Goal: Task Accomplishment & Management: Use online tool/utility

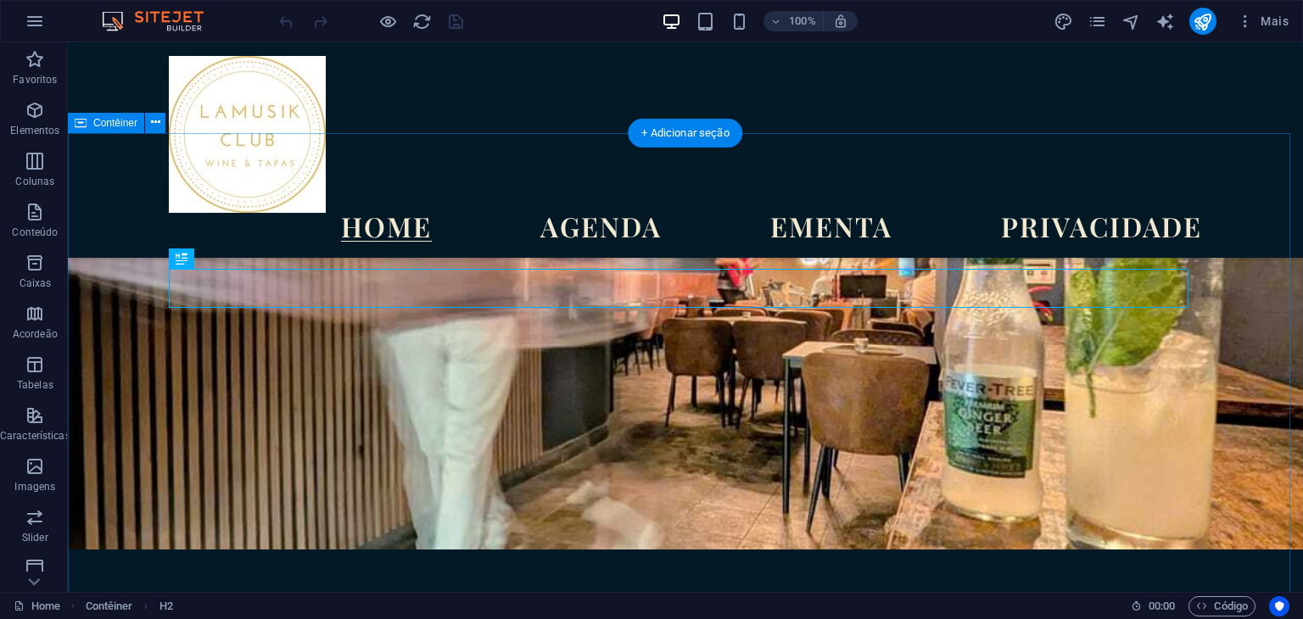
scroll to position [416, 0]
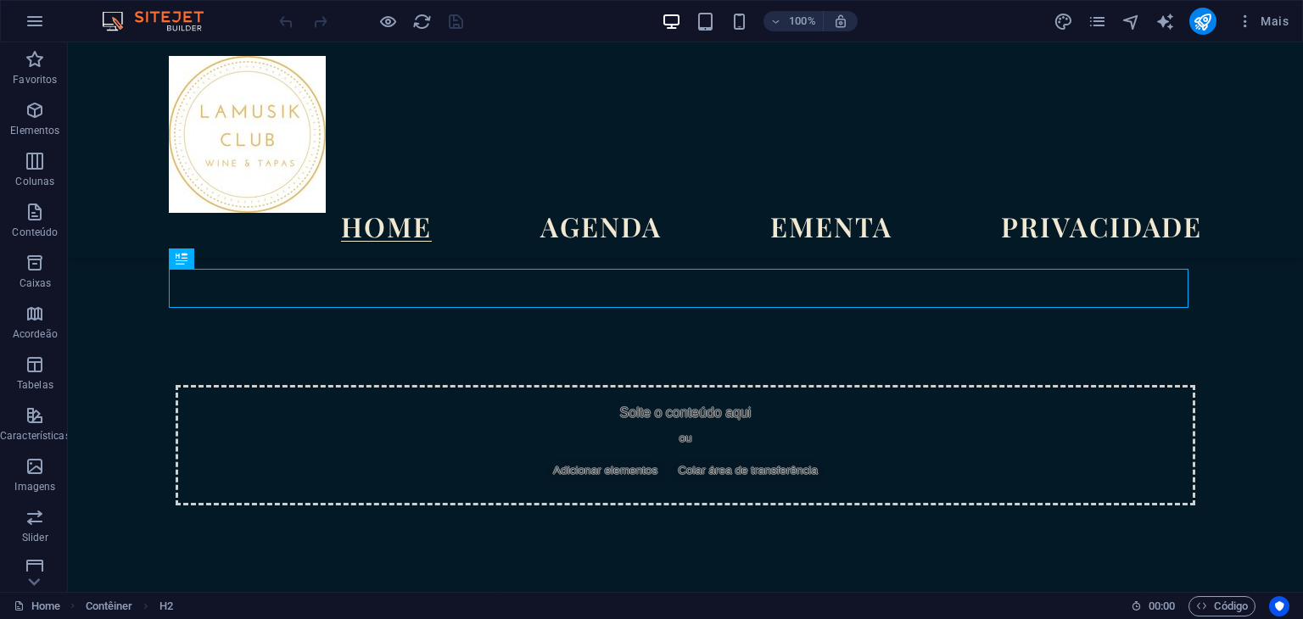
click at [167, 25] on img at bounding box center [161, 21] width 127 height 20
click at [41, 33] on button "button" at bounding box center [34, 21] width 41 height 41
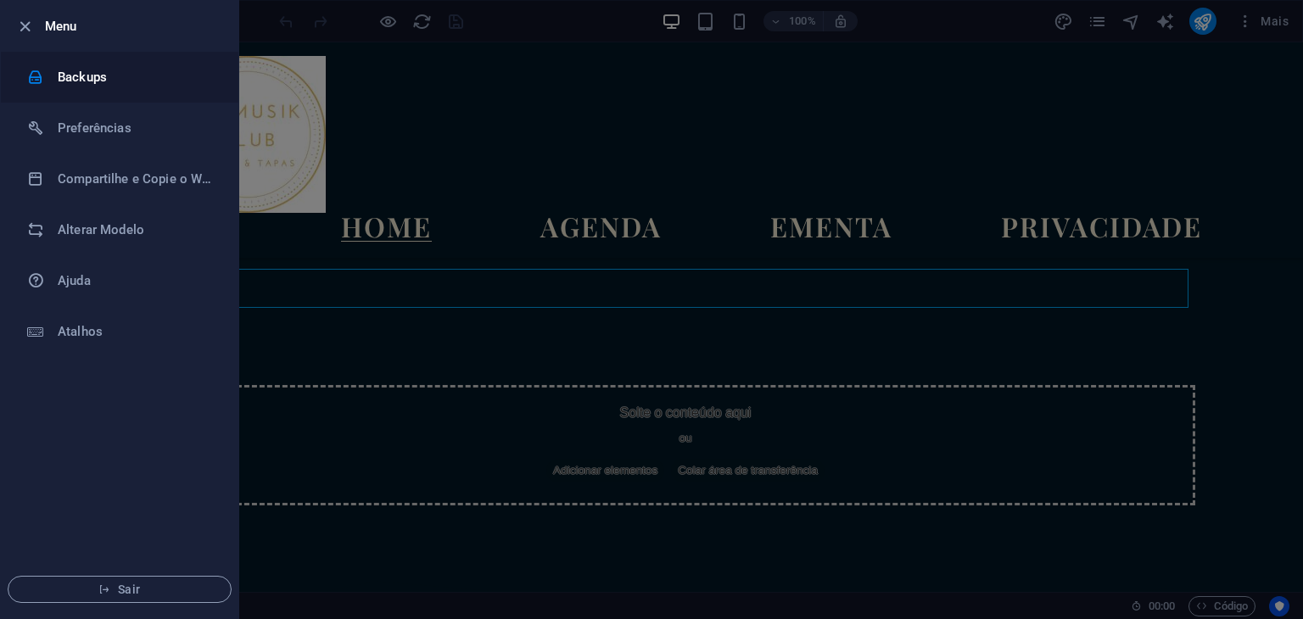
click at [69, 92] on li "Backups" at bounding box center [119, 77] width 237 height 51
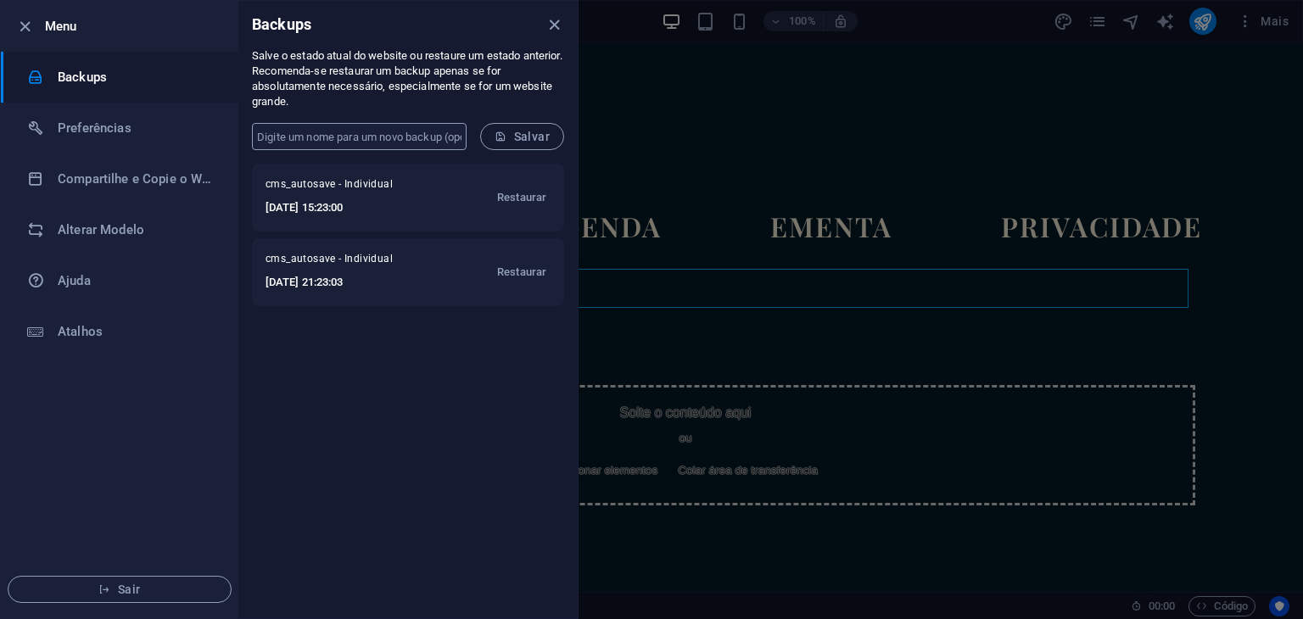
click at [380, 137] on input "text" at bounding box center [359, 136] width 215 height 27
type input "backup [DATE]"
click at [529, 140] on span "Salvar" at bounding box center [521, 137] width 55 height 14
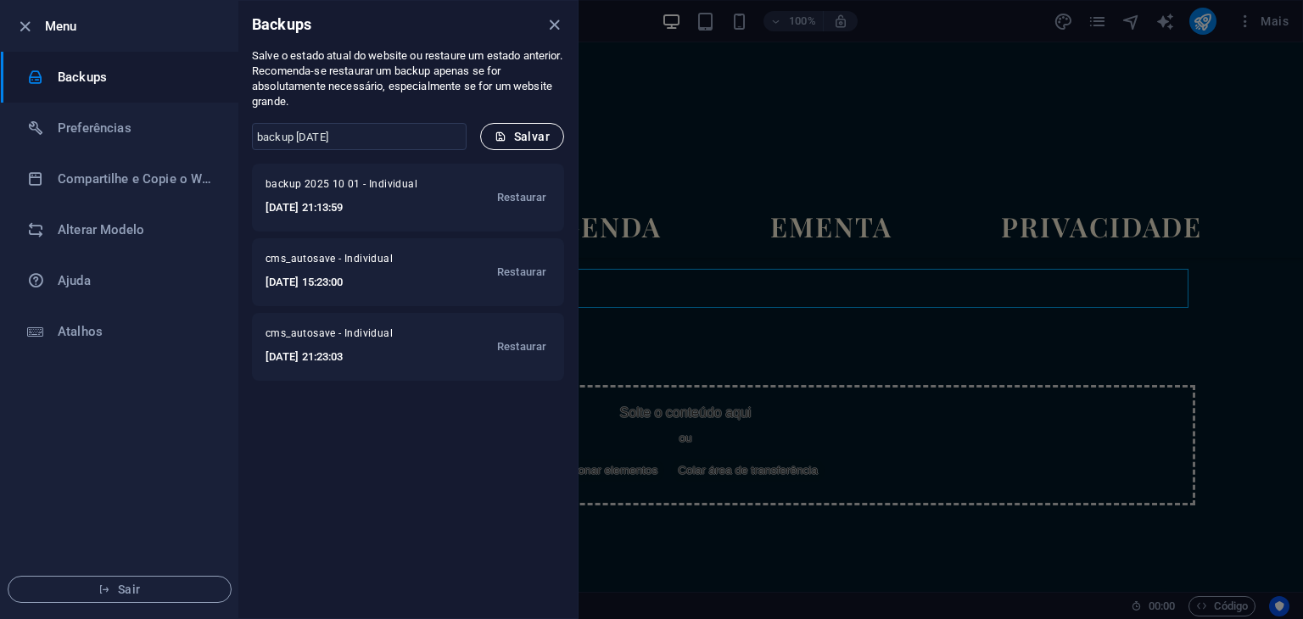
click at [536, 137] on span "Salvar" at bounding box center [521, 137] width 55 height 14
click at [547, 23] on icon "close" at bounding box center [554, 25] width 20 height 20
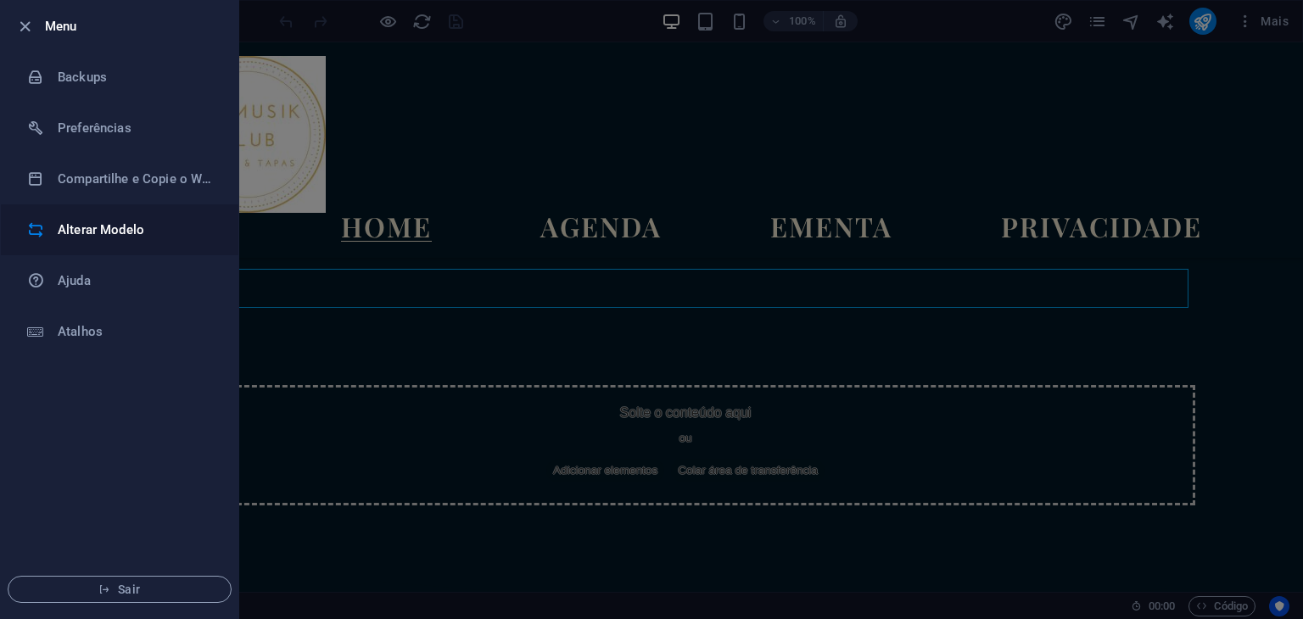
click at [118, 242] on li "Alterar Modelo" at bounding box center [119, 229] width 237 height 51
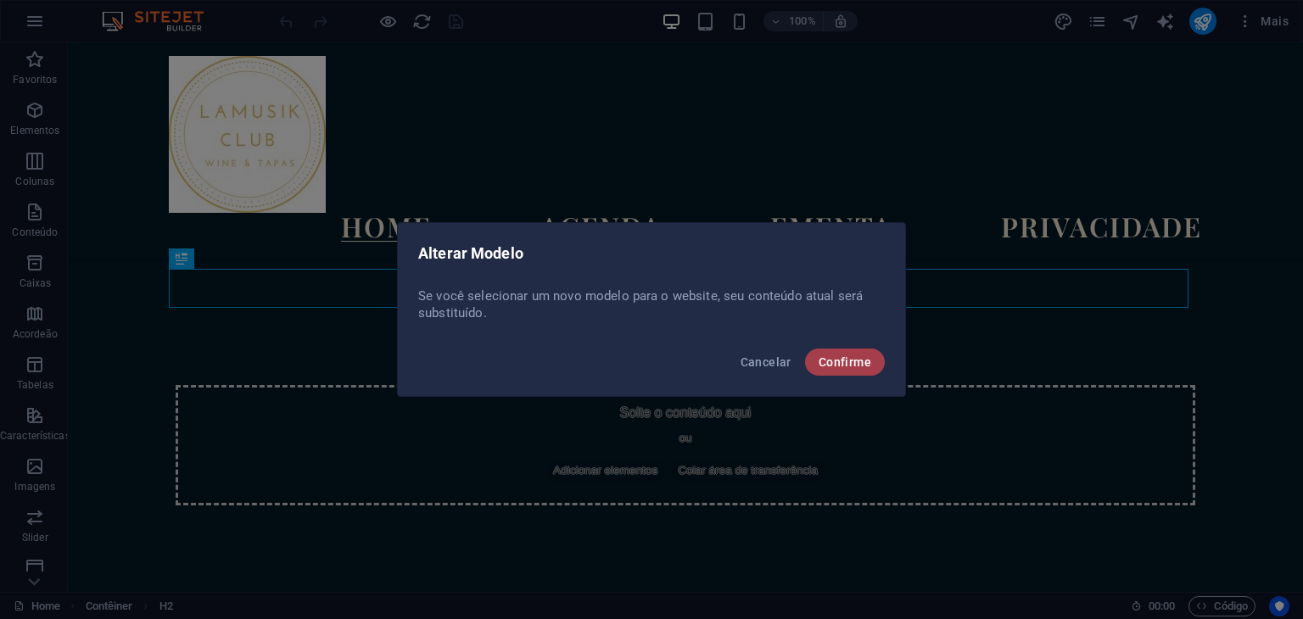
click at [841, 365] on span "Confirme" at bounding box center [844, 362] width 53 height 14
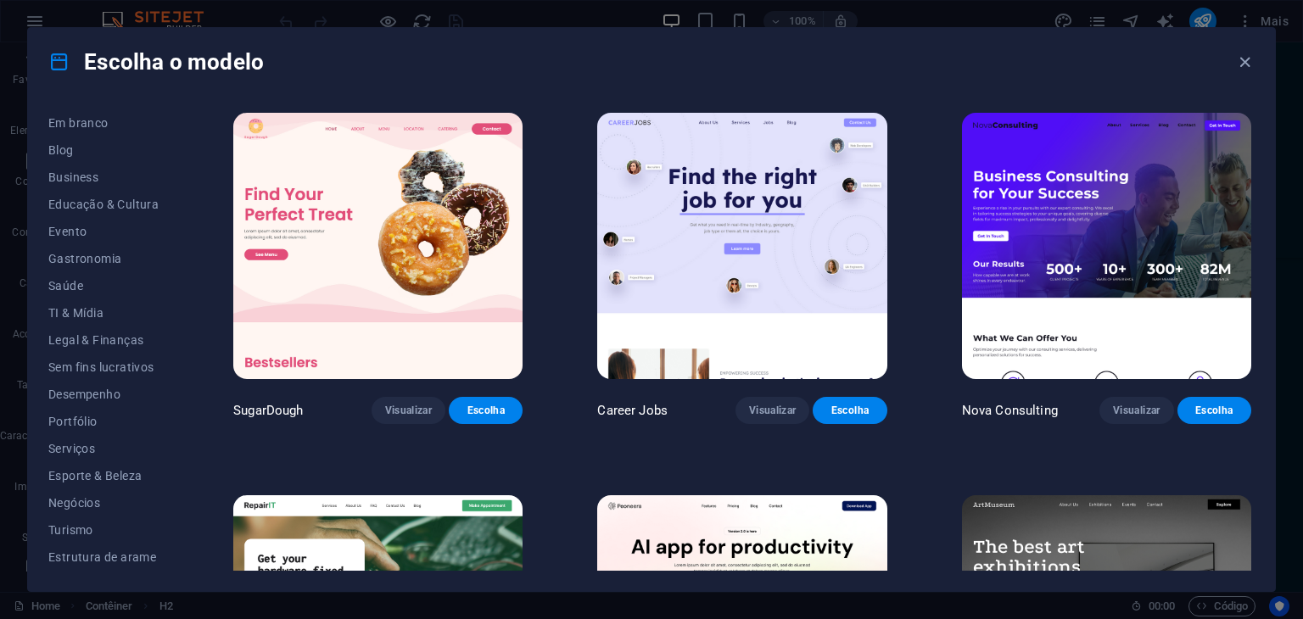
scroll to position [0, 0]
click at [78, 215] on button "Popular" at bounding box center [103, 204] width 110 height 27
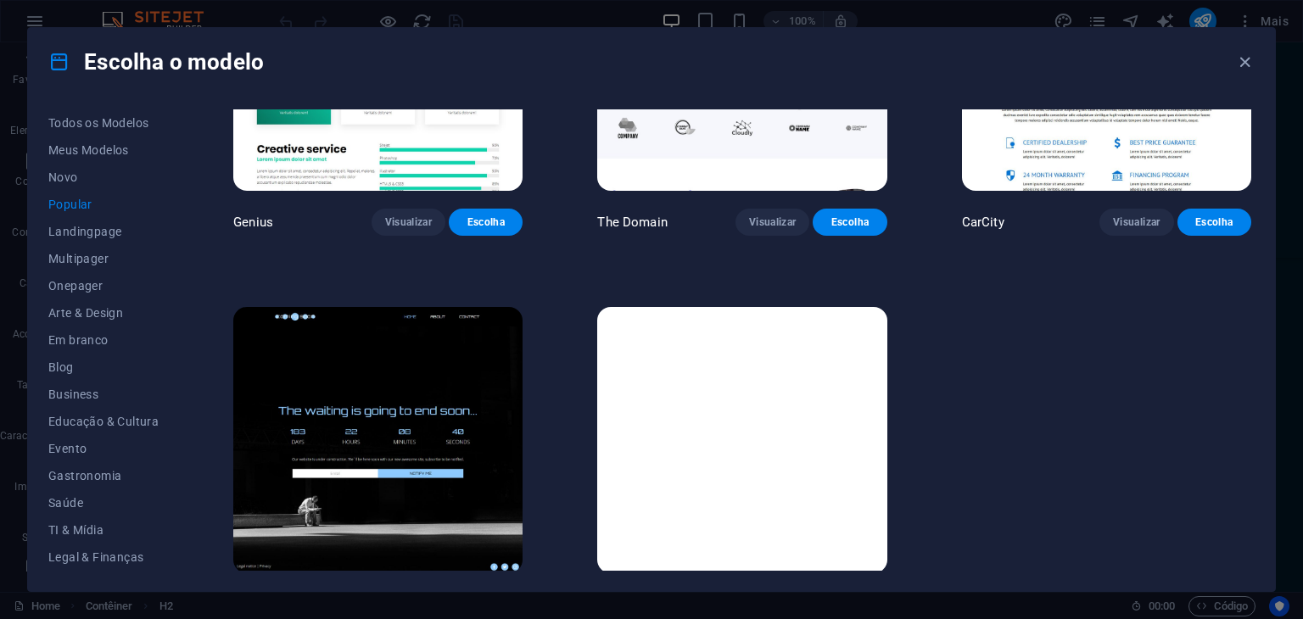
scroll to position [1759, 0]
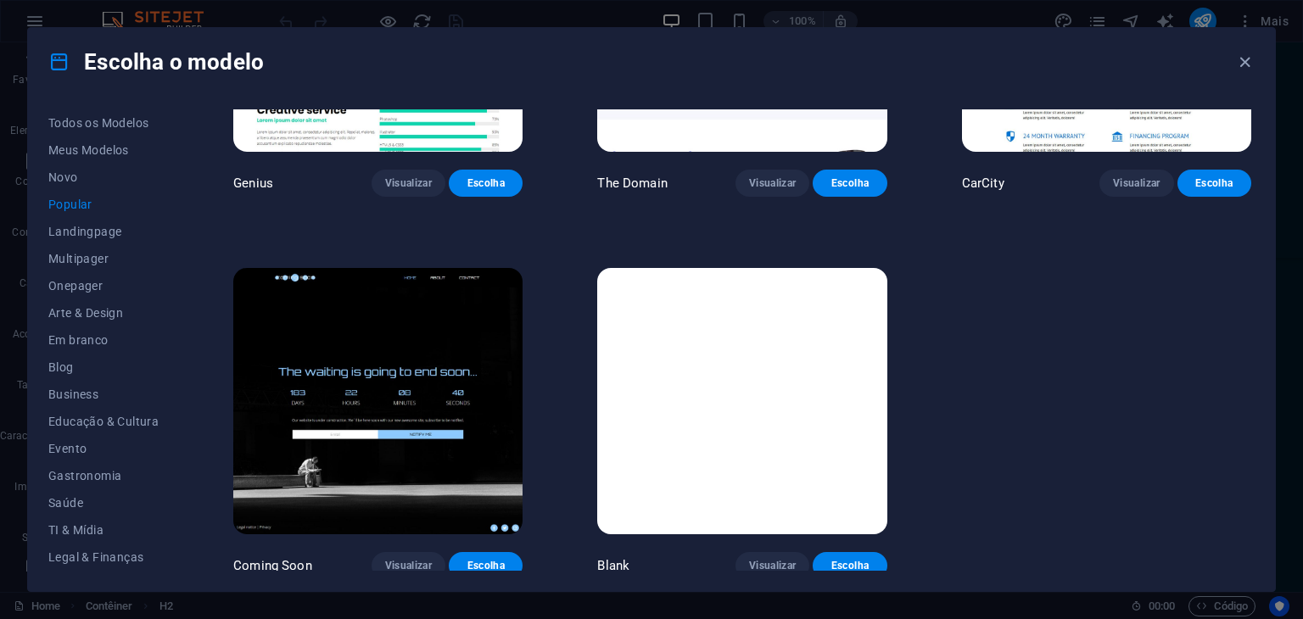
click at [438, 330] on img at bounding box center [377, 401] width 289 height 266
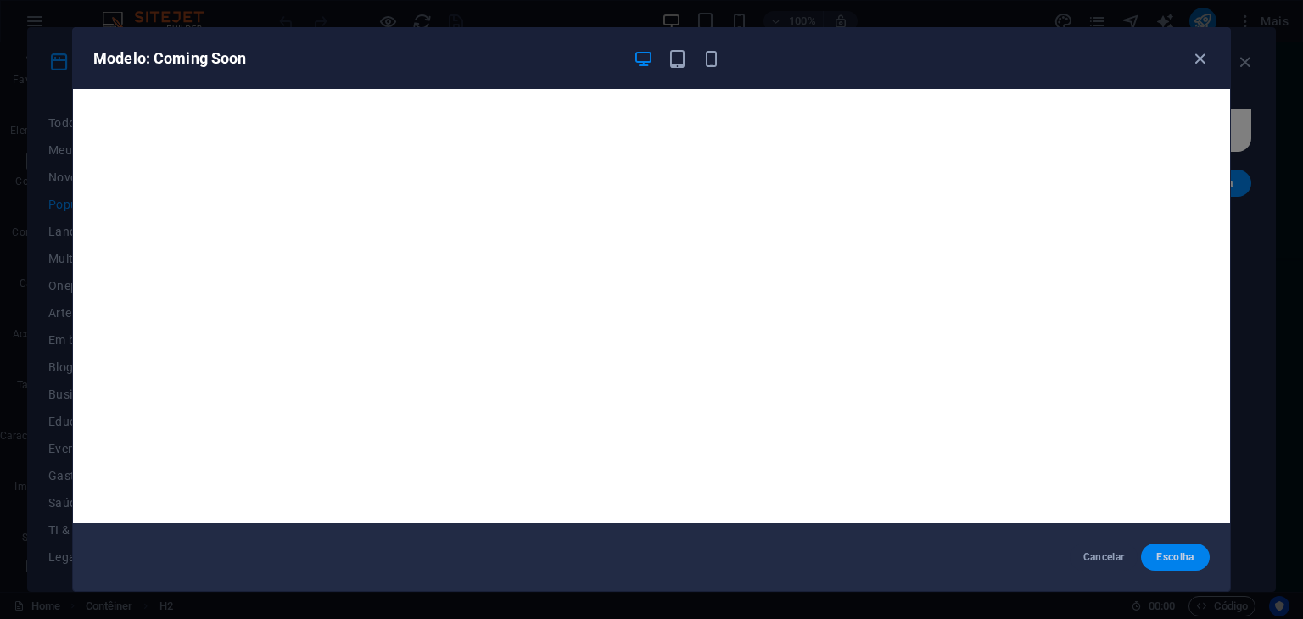
click at [1181, 559] on span "Escolha" at bounding box center [1175, 557] width 42 height 14
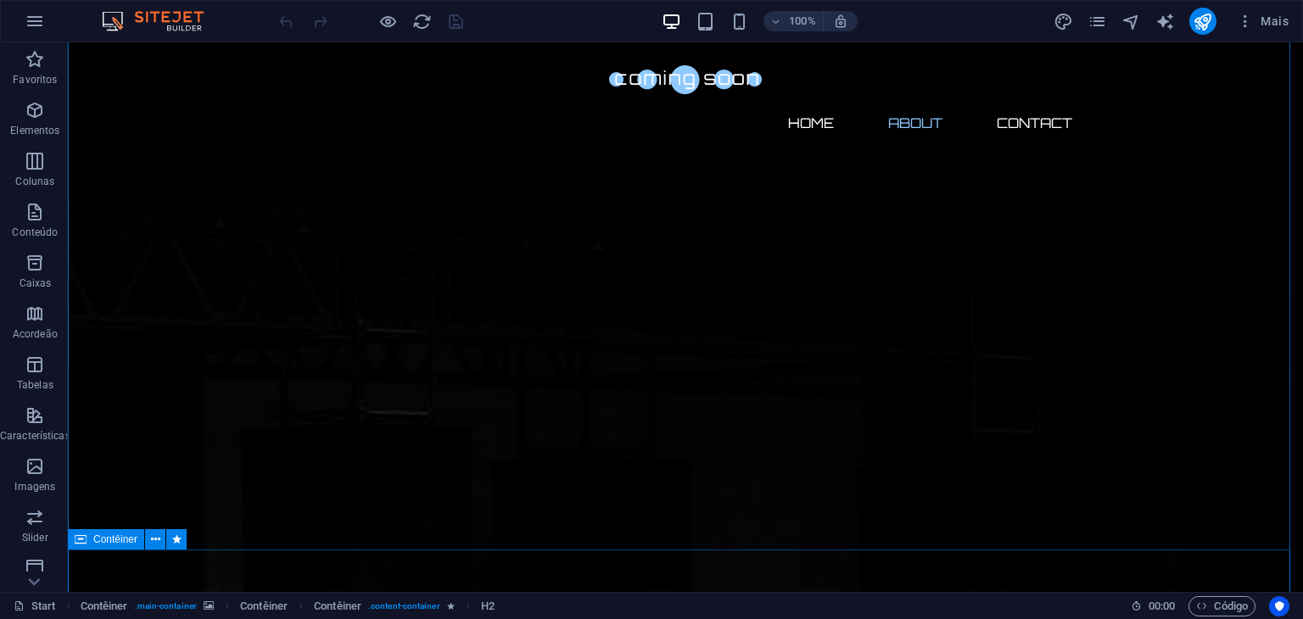
scroll to position [634, 0]
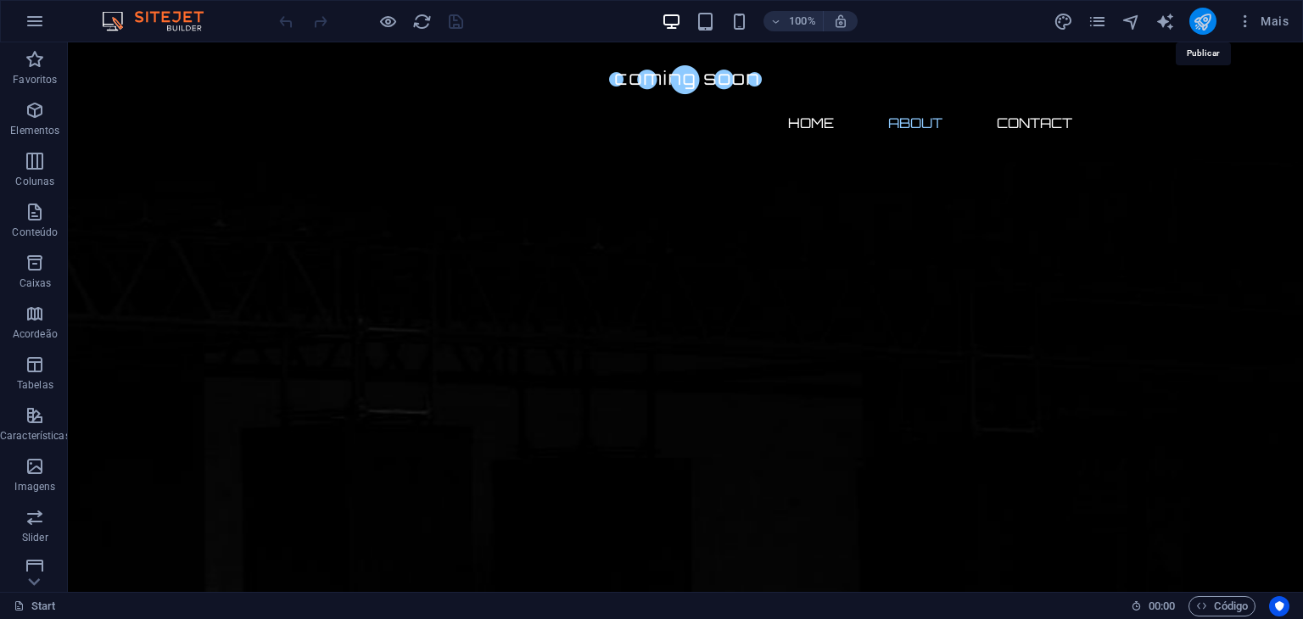
click at [1208, 23] on icon "publish" at bounding box center [1202, 22] width 20 height 20
